Goal: Complete application form: Complete application form

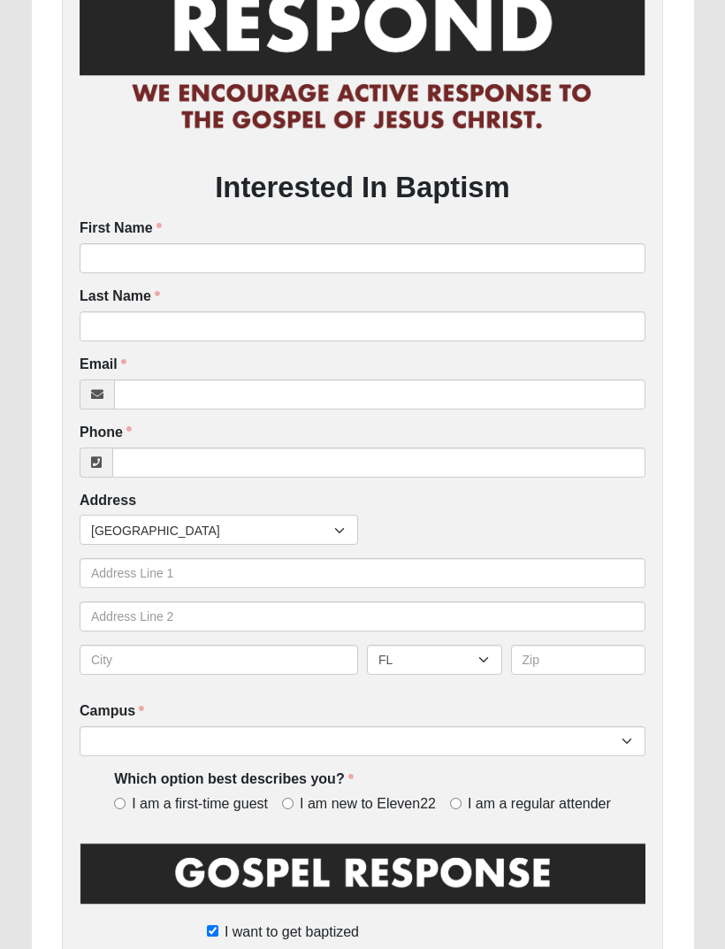
scroll to position [259, 0]
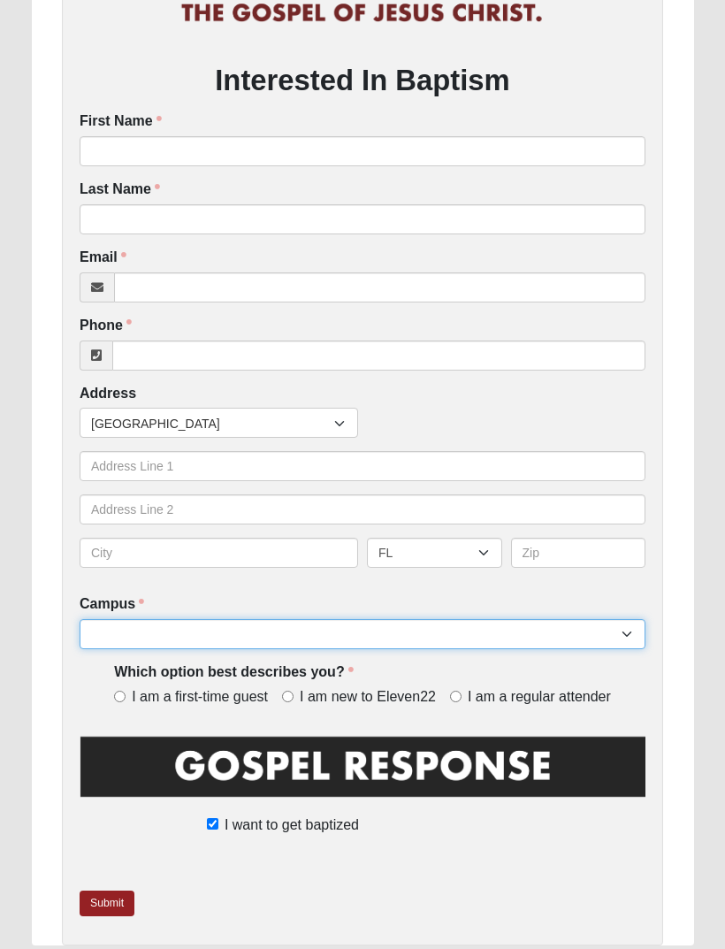
click at [129, 630] on select "Arlington Baymeadows Eleven22 Online [PERSON_NAME][GEOGRAPHIC_DATA] Jesup [GEOG…" at bounding box center [363, 634] width 566 height 30
select select "3"
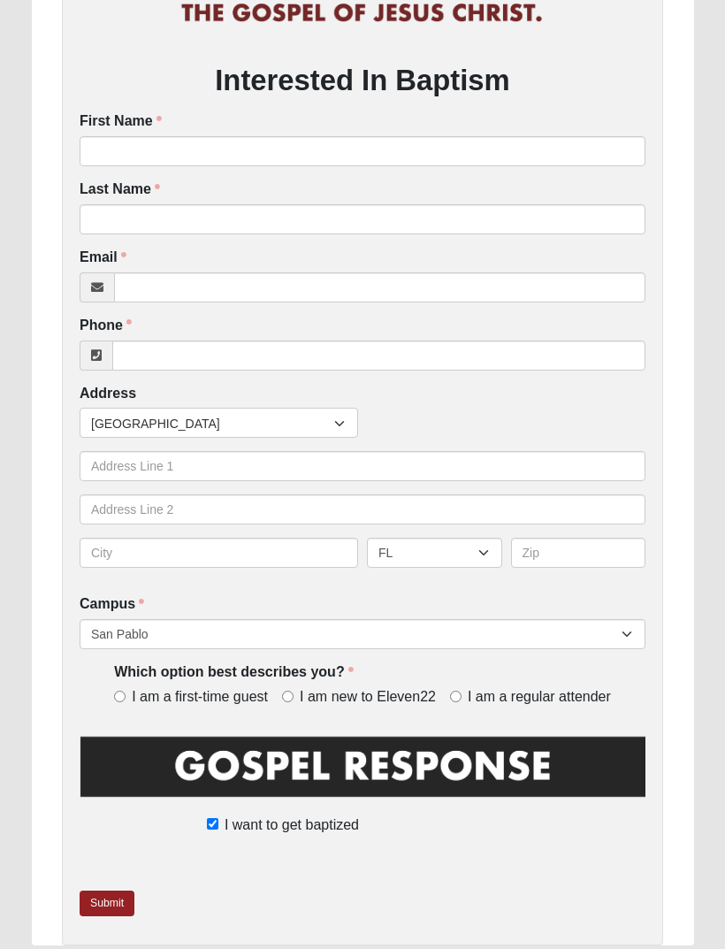
click at [115, 126] on label "First Name" at bounding box center [121, 121] width 82 height 20
click at [115, 136] on input "First Name" at bounding box center [363, 151] width 566 height 30
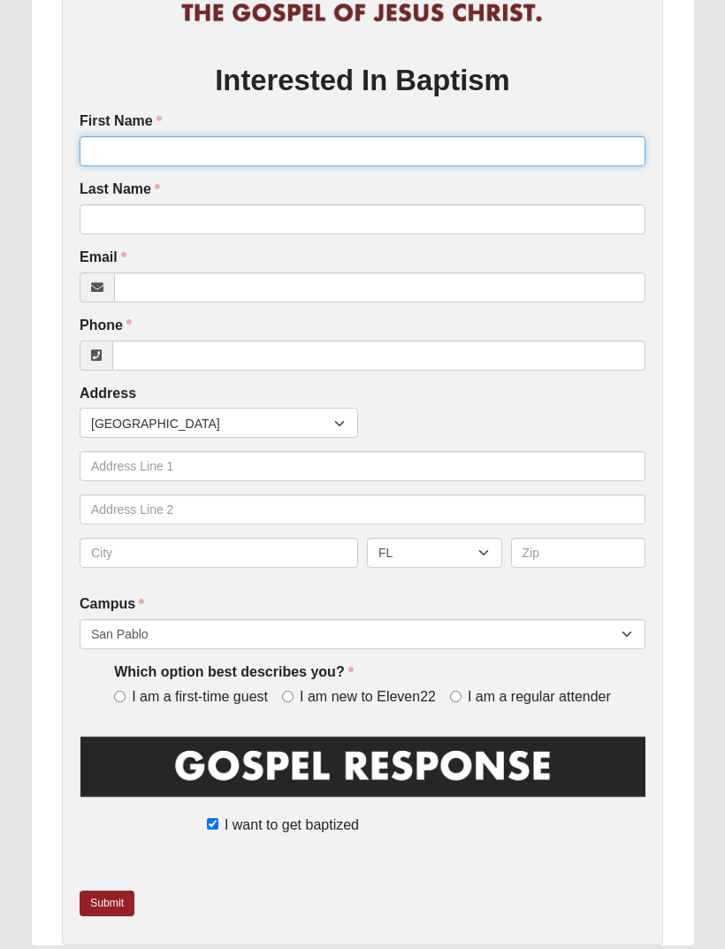
click at [93, 139] on input "First Name" at bounding box center [363, 151] width 566 height 30
type input "J"
type input "[PERSON_NAME]"
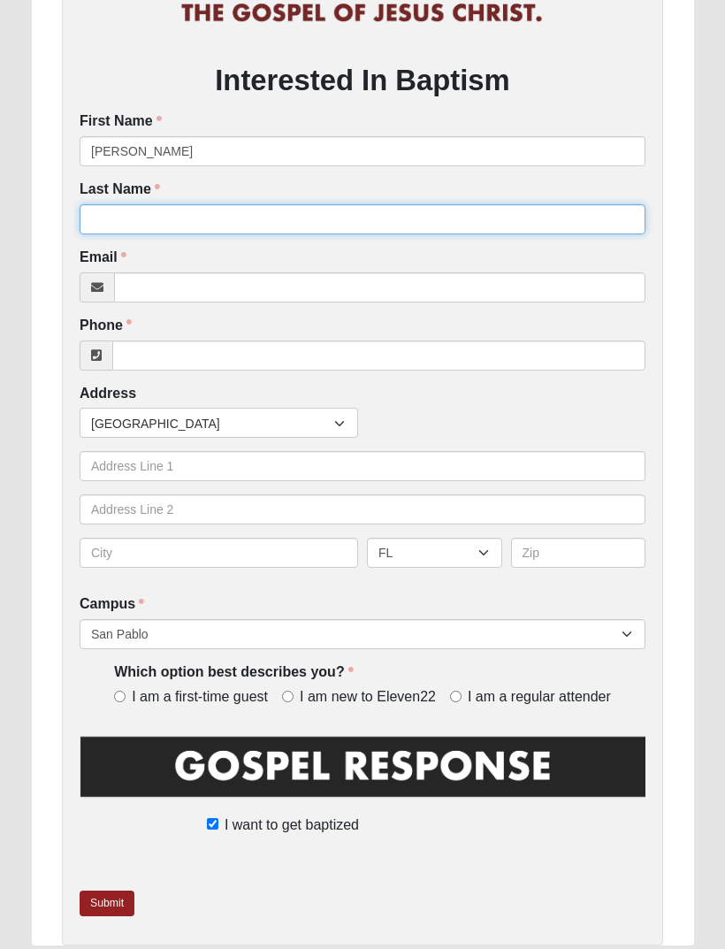
click at [133, 224] on input "Last Name" at bounding box center [363, 219] width 566 height 30
type input "[PERSON_NAME]"
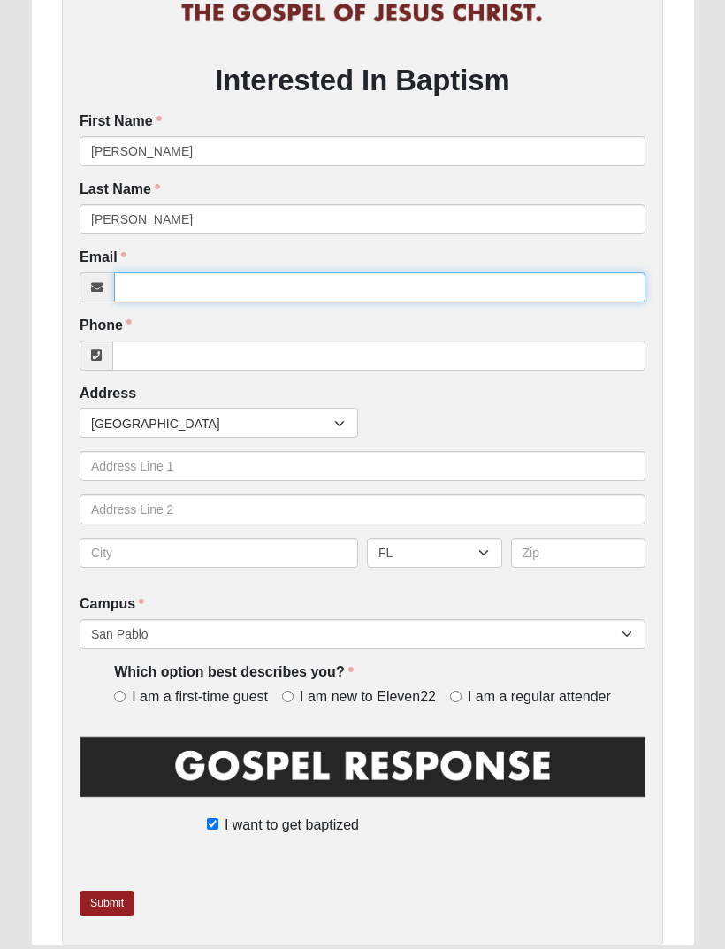
click at [149, 272] on input "Email" at bounding box center [379, 287] width 531 height 30
type input "[EMAIL_ADDRESS][DOMAIN_NAME]"
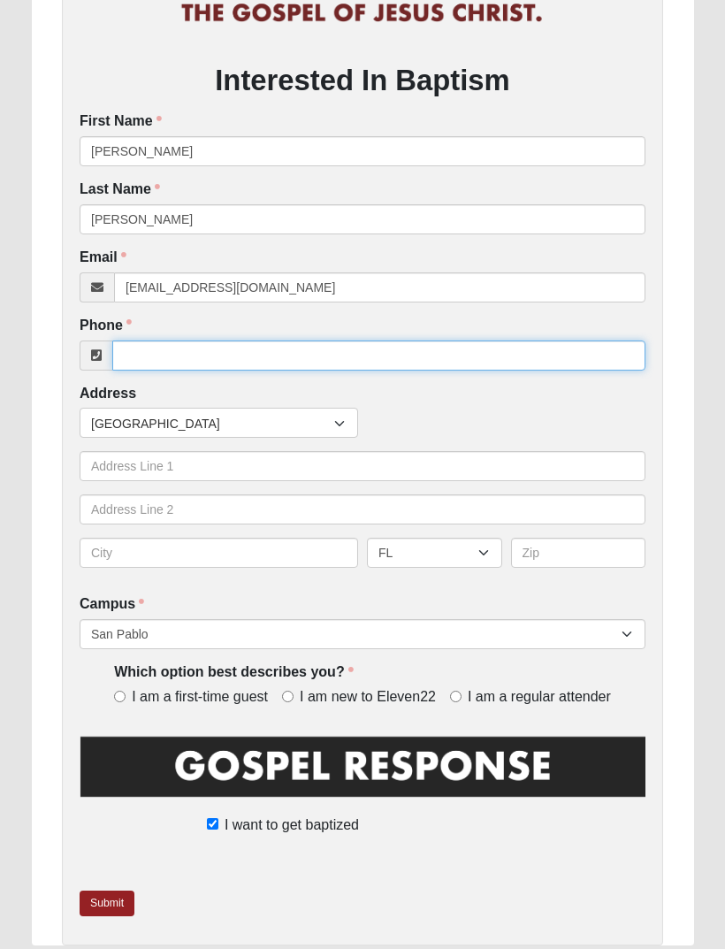
click at [271, 347] on input "Phone" at bounding box center [378, 355] width 533 height 30
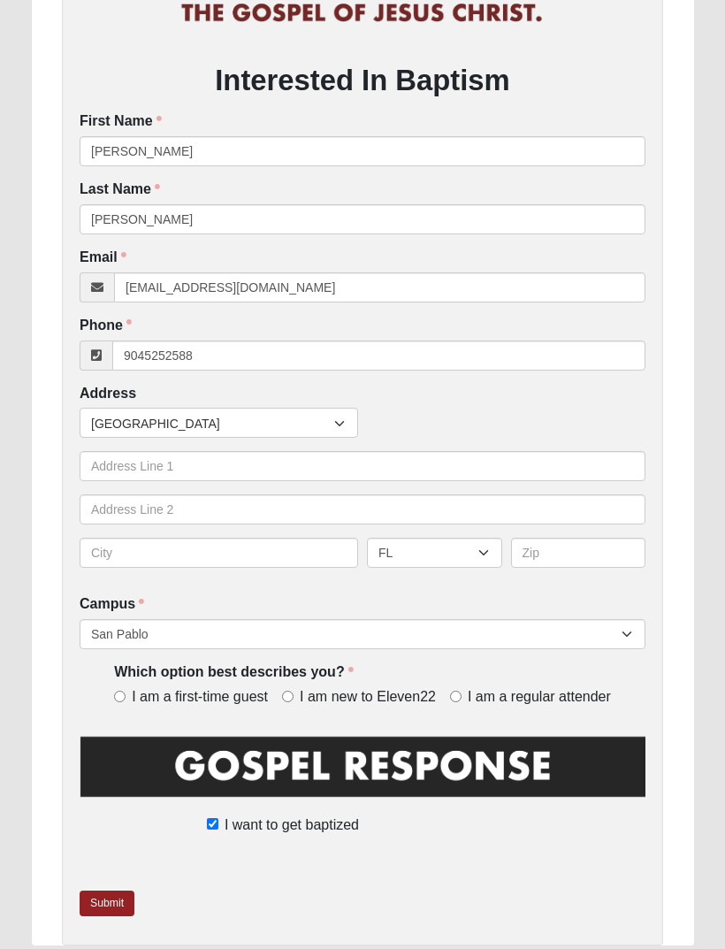
click at [194, 397] on div "Address Countries [GEOGRAPHIC_DATA] ------------------------ [GEOGRAPHIC_DATA] …" at bounding box center [363, 483] width 566 height 198
type input "[PHONE_NUMBER]"
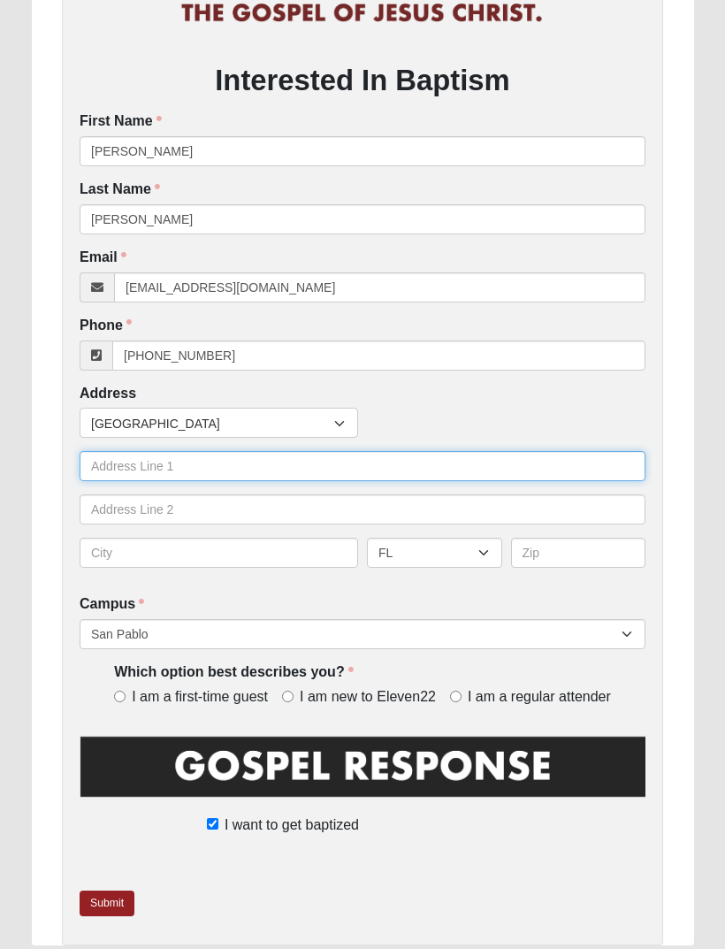
click at [113, 459] on input "text" at bounding box center [363, 466] width 566 height 30
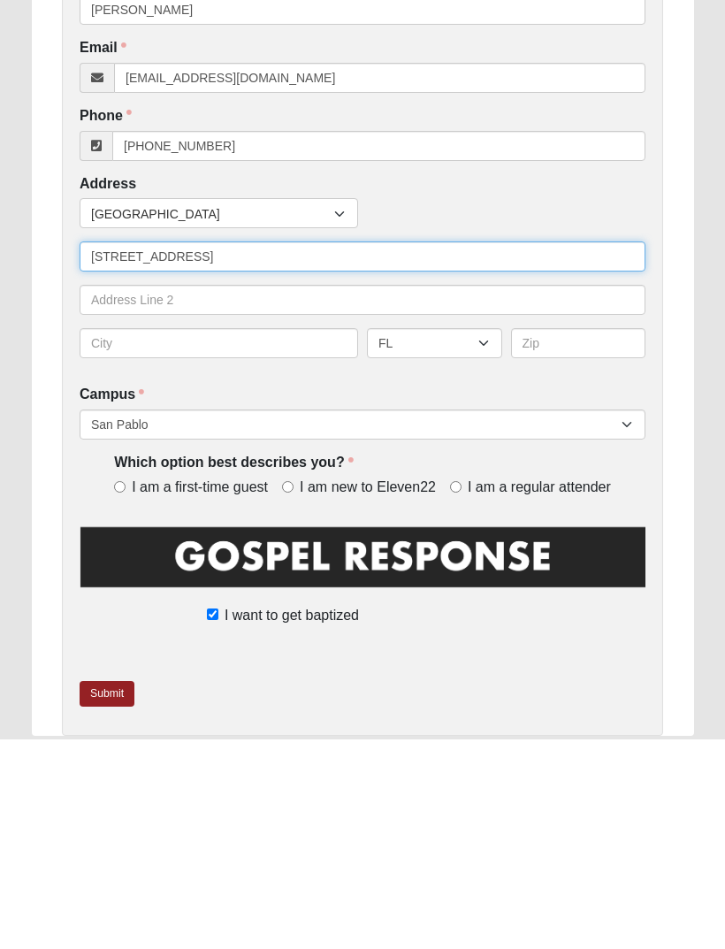
scroll to position [272, 0]
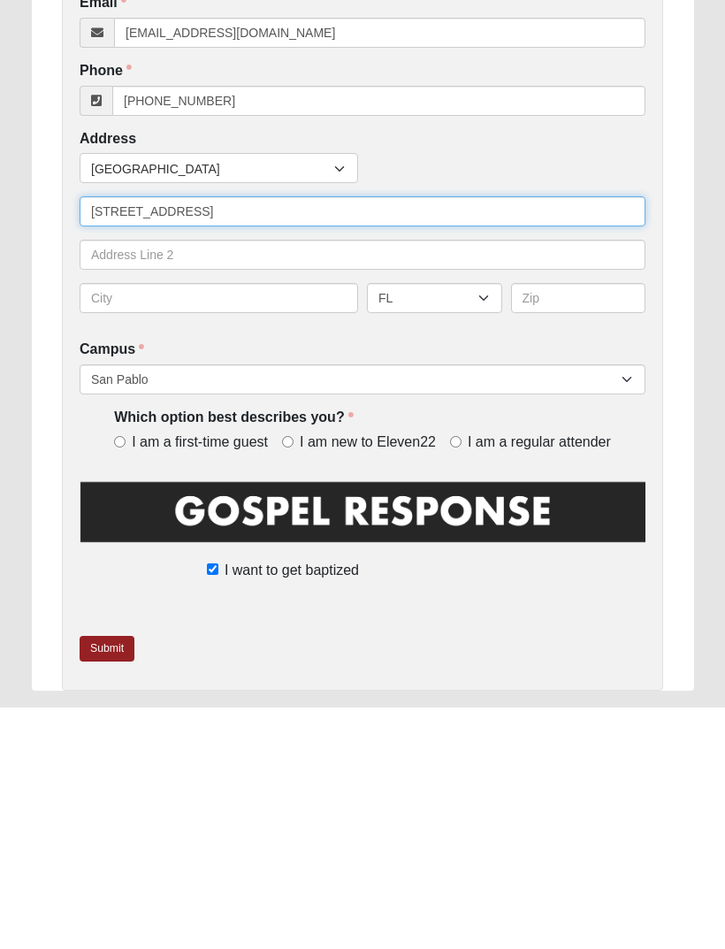
type input "[STREET_ADDRESS]"
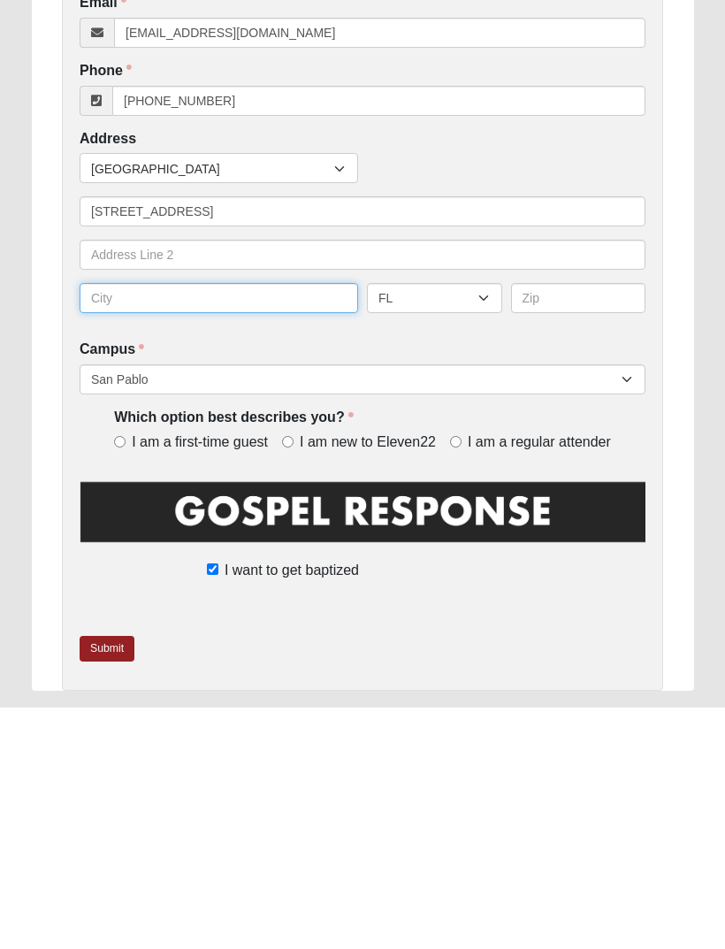
click at [102, 524] on input "text" at bounding box center [219, 539] width 278 height 30
type input "[GEOGRAPHIC_DATA]"
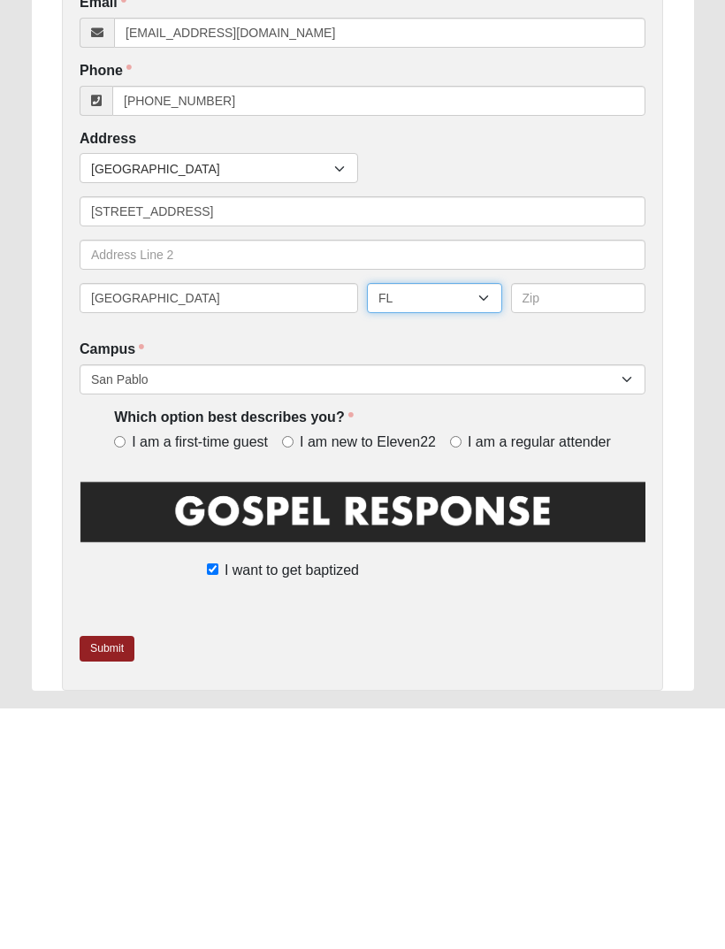
click at [499, 524] on select "AL AK AS AR AZ CA CO CT DE DC FM [GEOGRAPHIC_DATA] [GEOGRAPHIC_DATA] GU HI ID I…" at bounding box center [434, 539] width 135 height 30
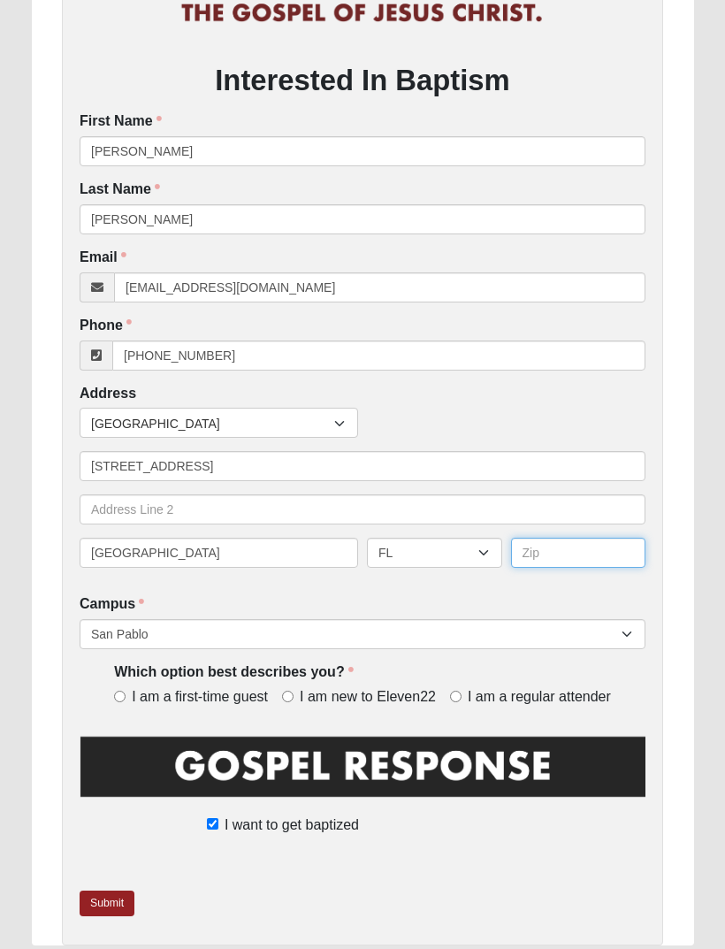
click at [556, 549] on input "text" at bounding box center [578, 552] width 135 height 30
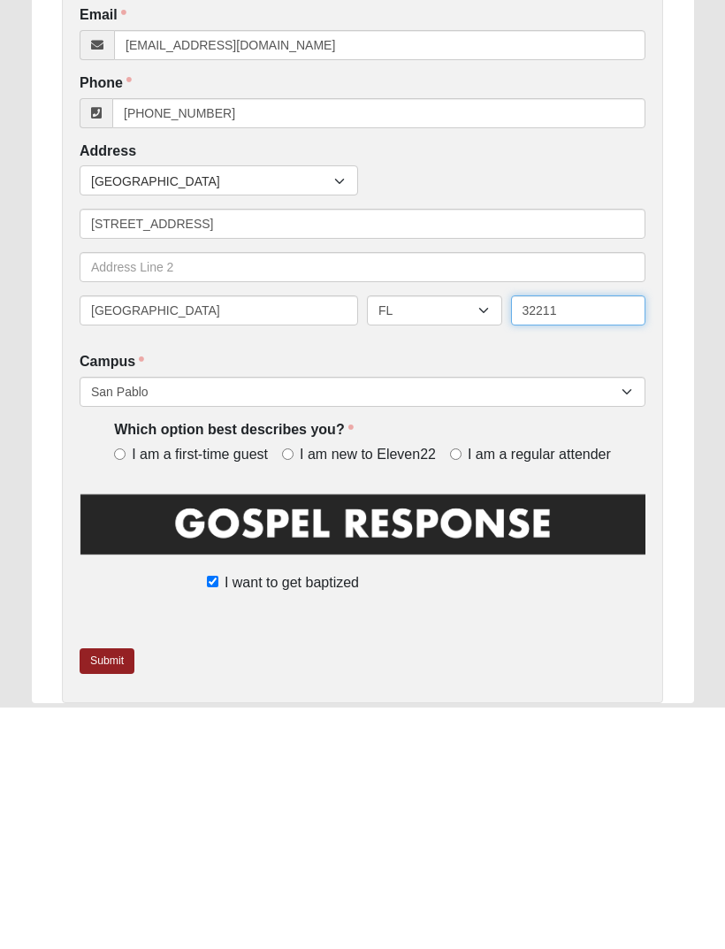
scroll to position [316, 0]
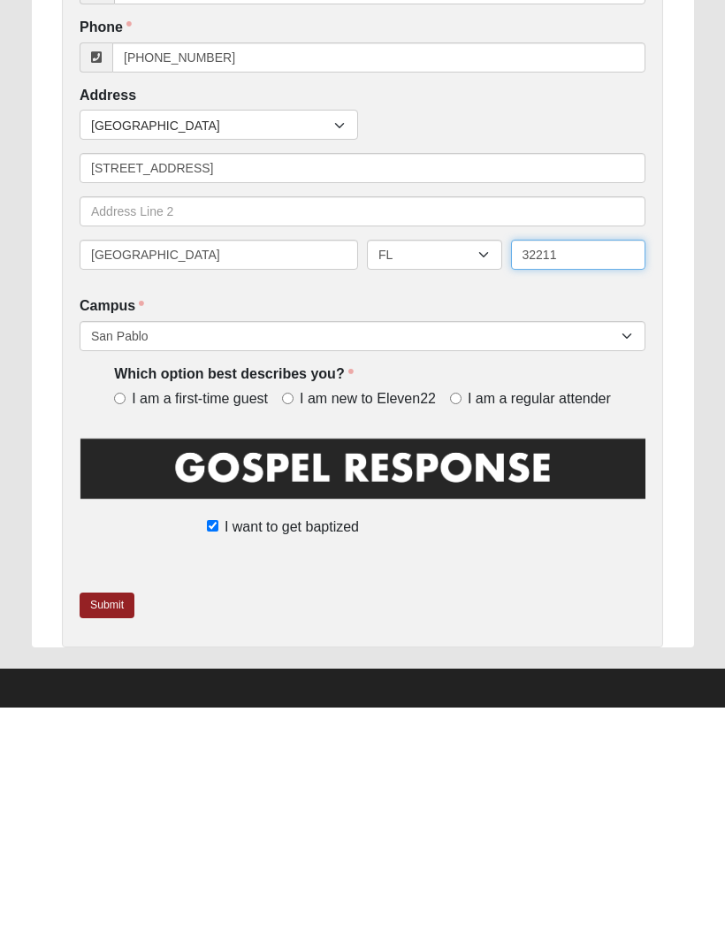
type input "32211"
click at [461, 634] on input "I am a regular attender" at bounding box center [455, 639] width 11 height 11
radio input "true"
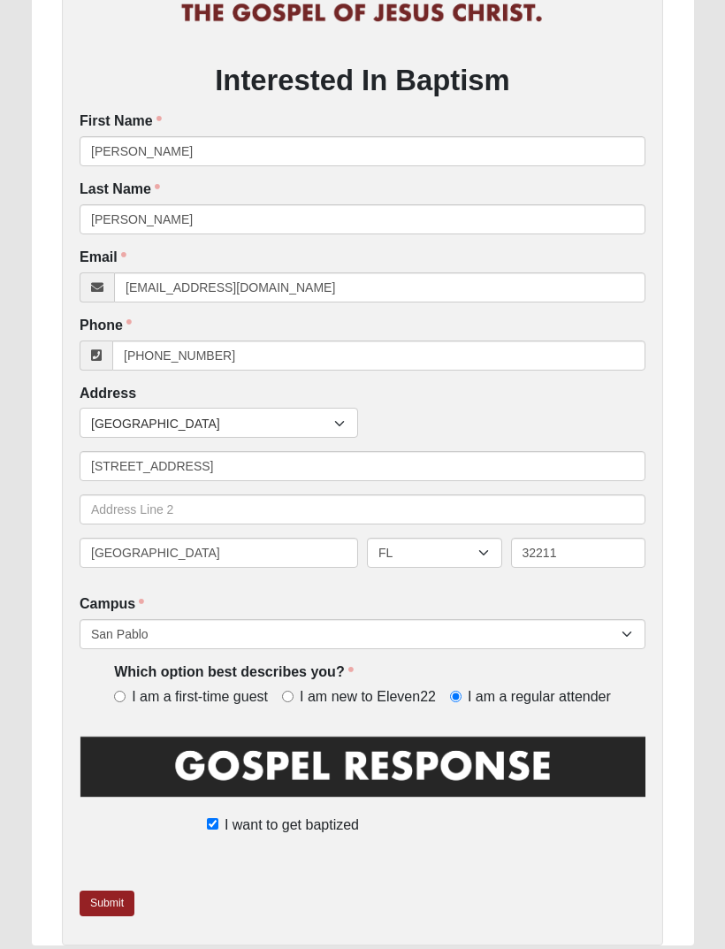
click at [200, 769] on img at bounding box center [363, 772] width 566 height 79
click at [172, 752] on img at bounding box center [363, 772] width 566 height 79
click at [241, 755] on img at bounding box center [363, 772] width 566 height 79
click at [112, 880] on div "Interested In Baptism First Name [PERSON_NAME] First Name is required. Last Nam…" at bounding box center [362, 389] width 601 height 1111
click at [109, 893] on link "Submit" at bounding box center [107, 903] width 55 height 26
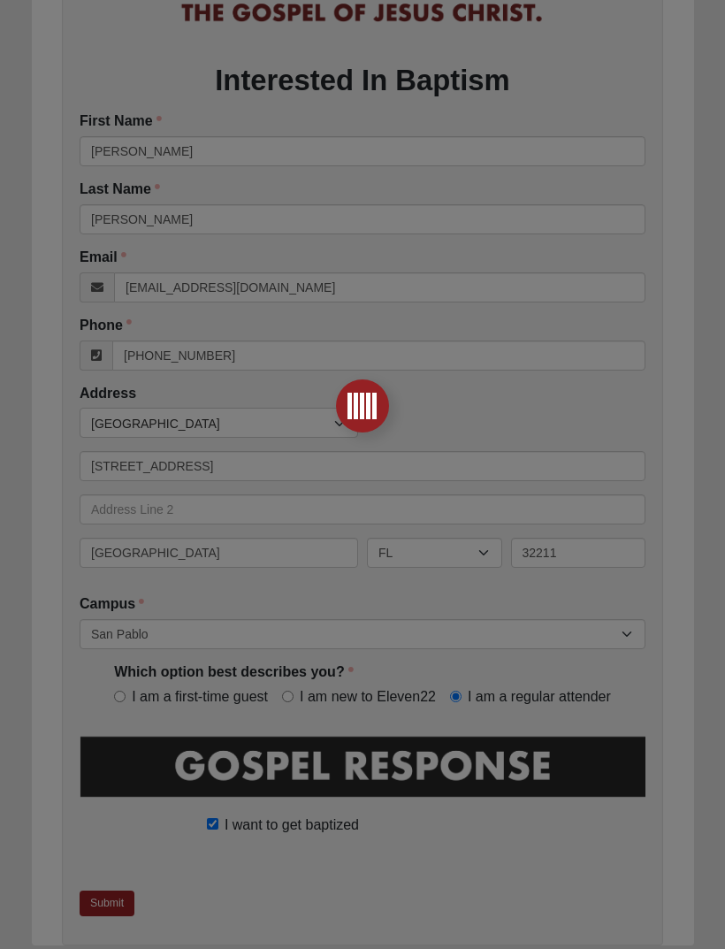
scroll to position [0, 0]
